Goal: Task Accomplishment & Management: Use online tool/utility

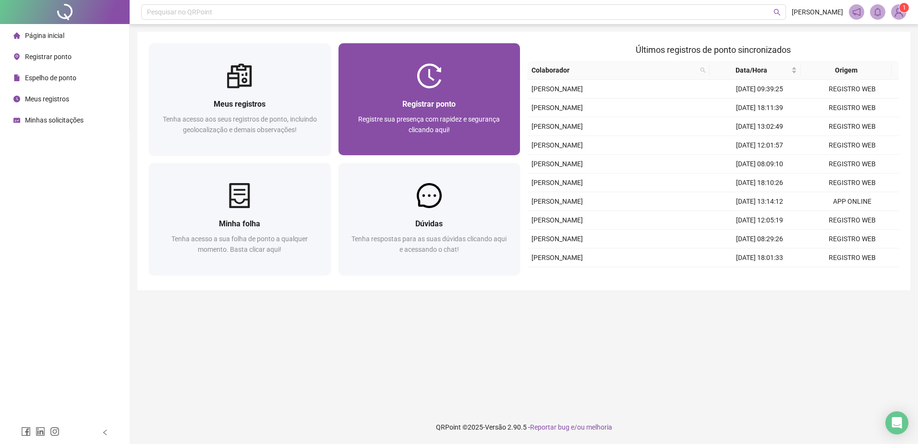
click at [445, 61] on div "Registrar ponto Registre sua presença com rapidez e segurança clicando aqui!" at bounding box center [430, 99] width 182 height 112
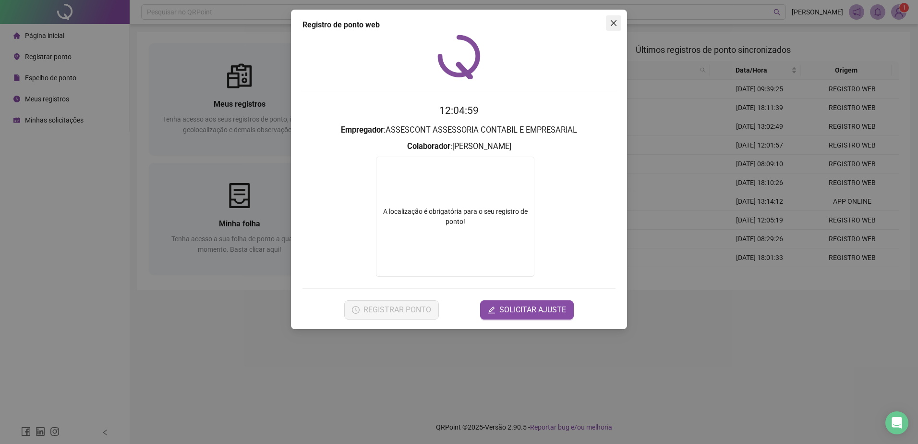
click at [612, 25] on icon "close" at bounding box center [614, 23] width 6 height 6
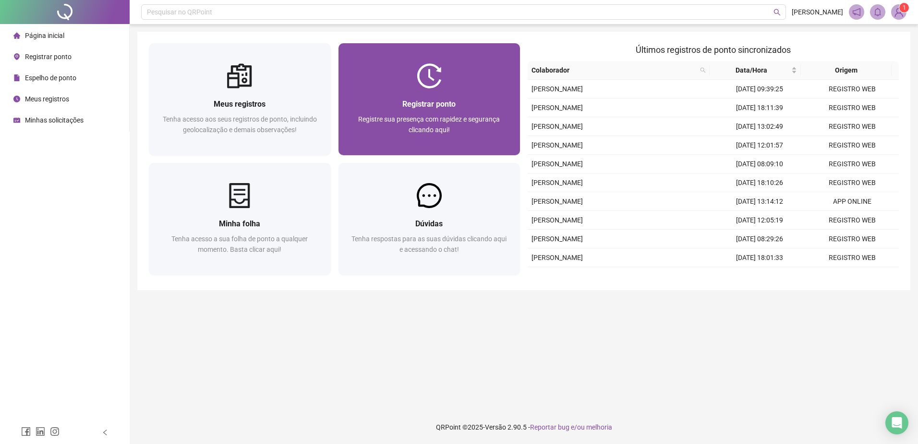
click at [417, 100] on span "Registrar ponto" at bounding box center [428, 103] width 53 height 9
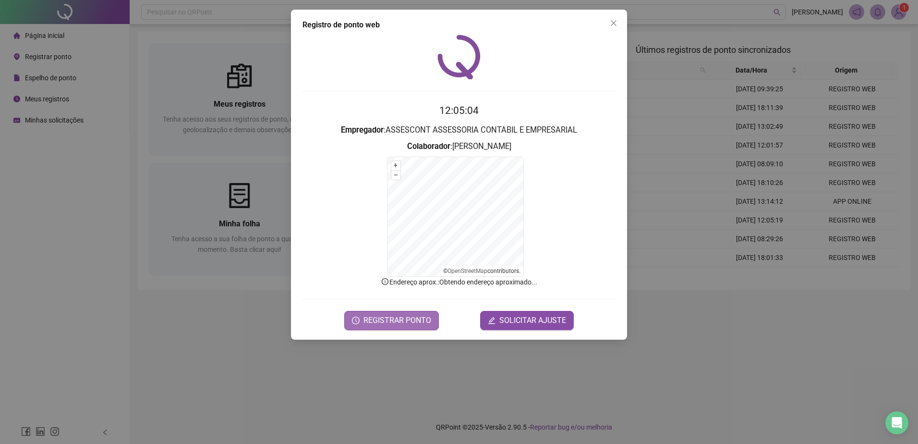
click at [384, 321] on span "REGISTRAR PONTO" at bounding box center [398, 321] width 68 height 12
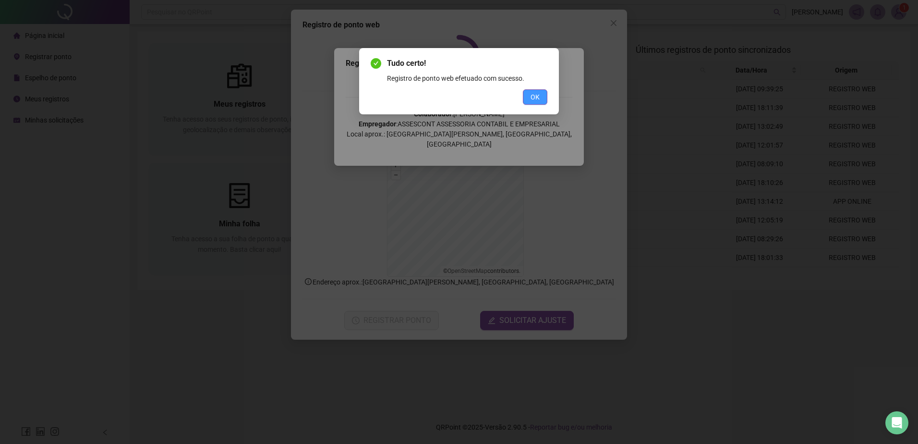
click at [544, 98] on button "OK" at bounding box center [535, 96] width 24 height 15
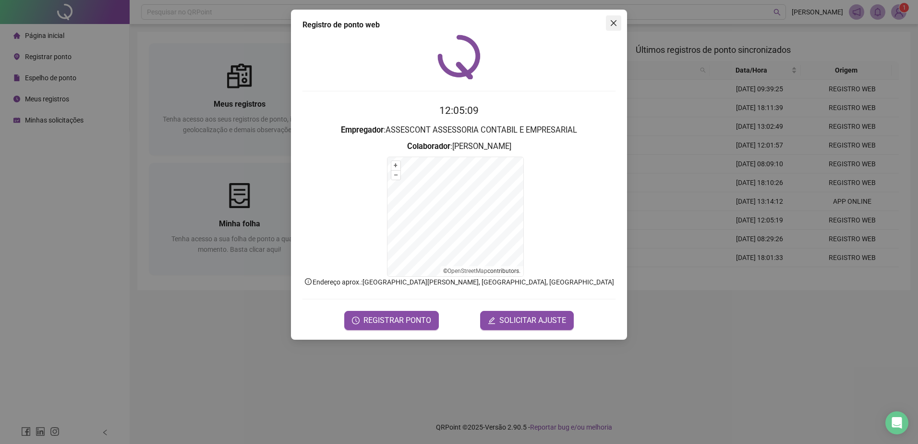
click at [617, 20] on icon "close" at bounding box center [614, 23] width 8 height 8
